Goal: Task Accomplishment & Management: Complete application form

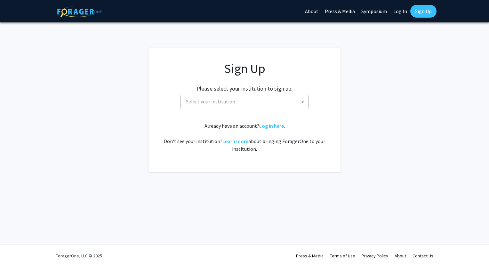
click at [245, 99] on span "Select your institution" at bounding box center [246, 101] width 125 height 13
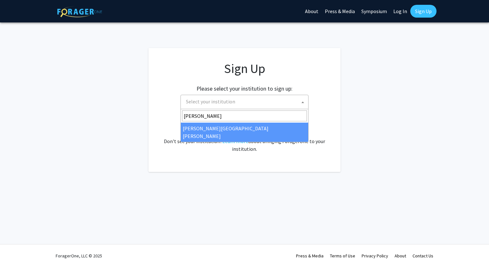
type input "[PERSON_NAME]"
select select "1"
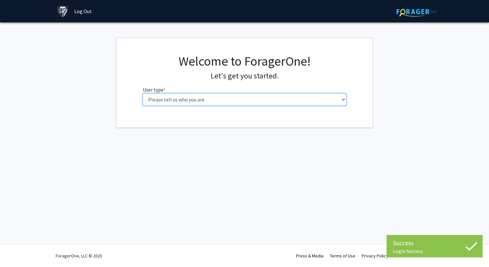
click at [154, 102] on select "Please tell us who you are Undergraduate Student Master's Student Doctoral Cand…" at bounding box center [245, 100] width 204 height 12
select select "1: undergrad"
click at [143, 94] on select "Please tell us who you are Undergraduate Student Master's Student Doctoral Cand…" at bounding box center [245, 100] width 204 height 12
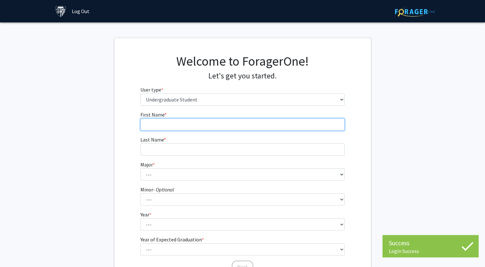
click at [177, 127] on input "First Name * required" at bounding box center [242, 125] width 204 height 12
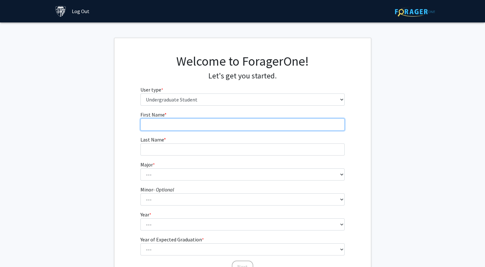
type input "Mireyli"
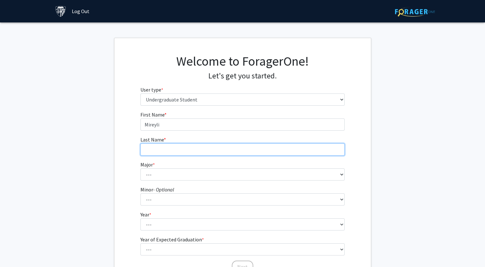
type input "Vargas"
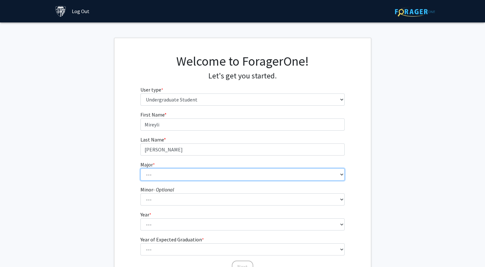
click at [174, 172] on select "--- Africana Studies Anthropology Applied Mathematics & Statistics Archaeology …" at bounding box center [242, 174] width 204 height 12
select select "6: 21"
click at [140, 168] on select "--- Africana Studies Anthropology Applied Mathematics & Statistics Archaeology …" at bounding box center [242, 174] width 204 height 12
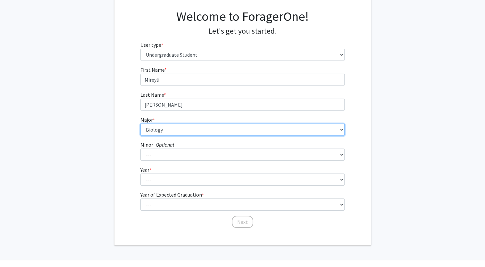
scroll to position [60, 0]
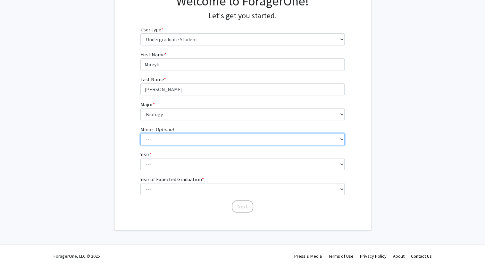
click at [161, 139] on select "--- Accounting and Financial Management Africana Studies Anthropology Applied M…" at bounding box center [242, 139] width 204 height 12
select select "38: 50"
click at [140, 133] on select "--- Accounting and Financial Management Africana Studies Anthropology Applied M…" at bounding box center [242, 139] width 204 height 12
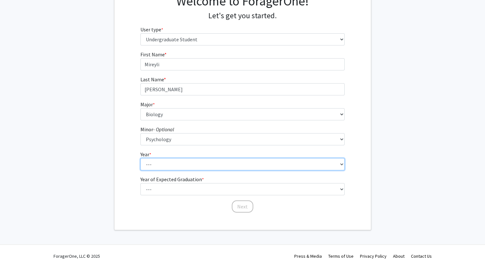
click at [163, 167] on select "--- First-year Sophomore Junior Senior Postbaccalaureate Certificate" at bounding box center [242, 164] width 204 height 12
select select "1: first-year"
click at [140, 158] on select "--- First-year Sophomore Junior Senior Postbaccalaureate Certificate" at bounding box center [242, 164] width 204 height 12
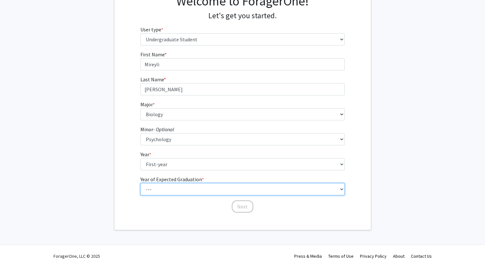
click at [164, 190] on select "--- 2025 2026 2027 2028 2029 2030 2031 2032 2033 2034" at bounding box center [242, 189] width 204 height 12
select select "5: 2029"
click at [140, 183] on select "--- 2025 2026 2027 2028 2029 2030 2031 2032 2033 2034" at bounding box center [242, 189] width 204 height 12
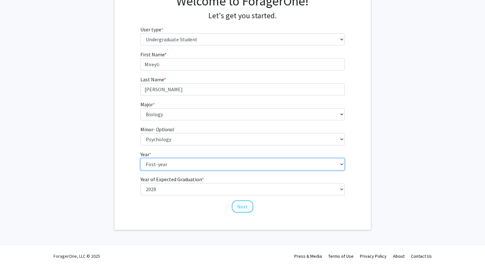
click at [203, 169] on select "--- First-year Sophomore Junior Senior Postbaccalaureate Certificate" at bounding box center [242, 164] width 204 height 12
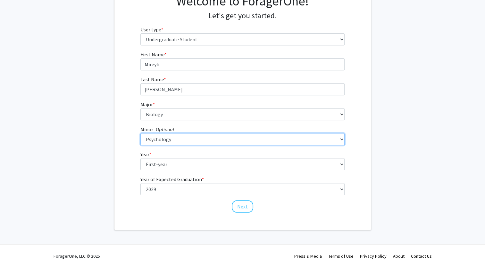
click at [179, 142] on select "--- Accounting and Financial Management Africana Studies Anthropology Applied M…" at bounding box center [242, 139] width 204 height 12
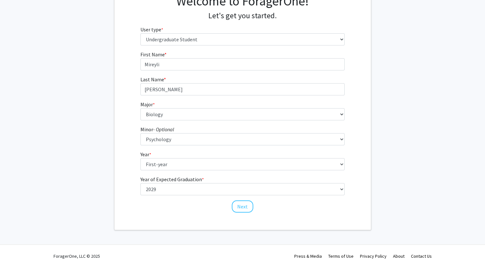
click at [126, 108] on div "First Name * required Mireyli Last Name * required Vargas Major * required --- …" at bounding box center [242, 132] width 256 height 163
click at [242, 211] on button "Next" at bounding box center [242, 207] width 21 height 12
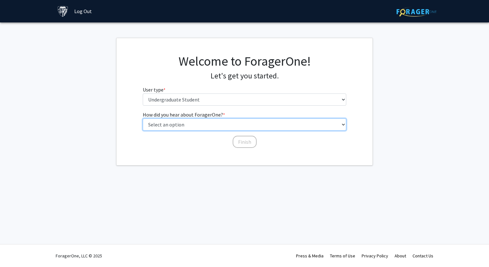
click at [194, 126] on select "Select an option Peer/student recommendation Faculty/staff recommendation Unive…" at bounding box center [245, 125] width 204 height 12
select select "1: peer_recommendation"
click at [143, 119] on select "Select an option Peer/student recommendation Faculty/staff recommendation Unive…" at bounding box center [245, 125] width 204 height 12
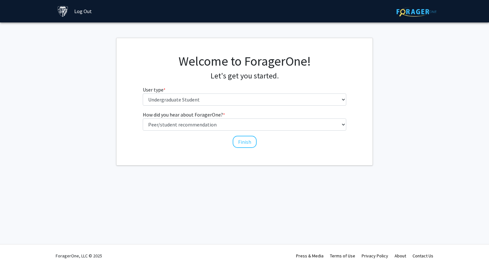
click at [244, 148] on div "How did you hear about ForagerOne? * required Select an option Peer/student rec…" at bounding box center [245, 130] width 214 height 38
click at [242, 144] on button "Finish" at bounding box center [245, 142] width 24 height 12
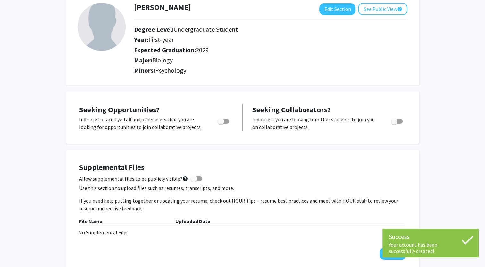
scroll to position [40, 0]
